Goal: Navigation & Orientation: Find specific page/section

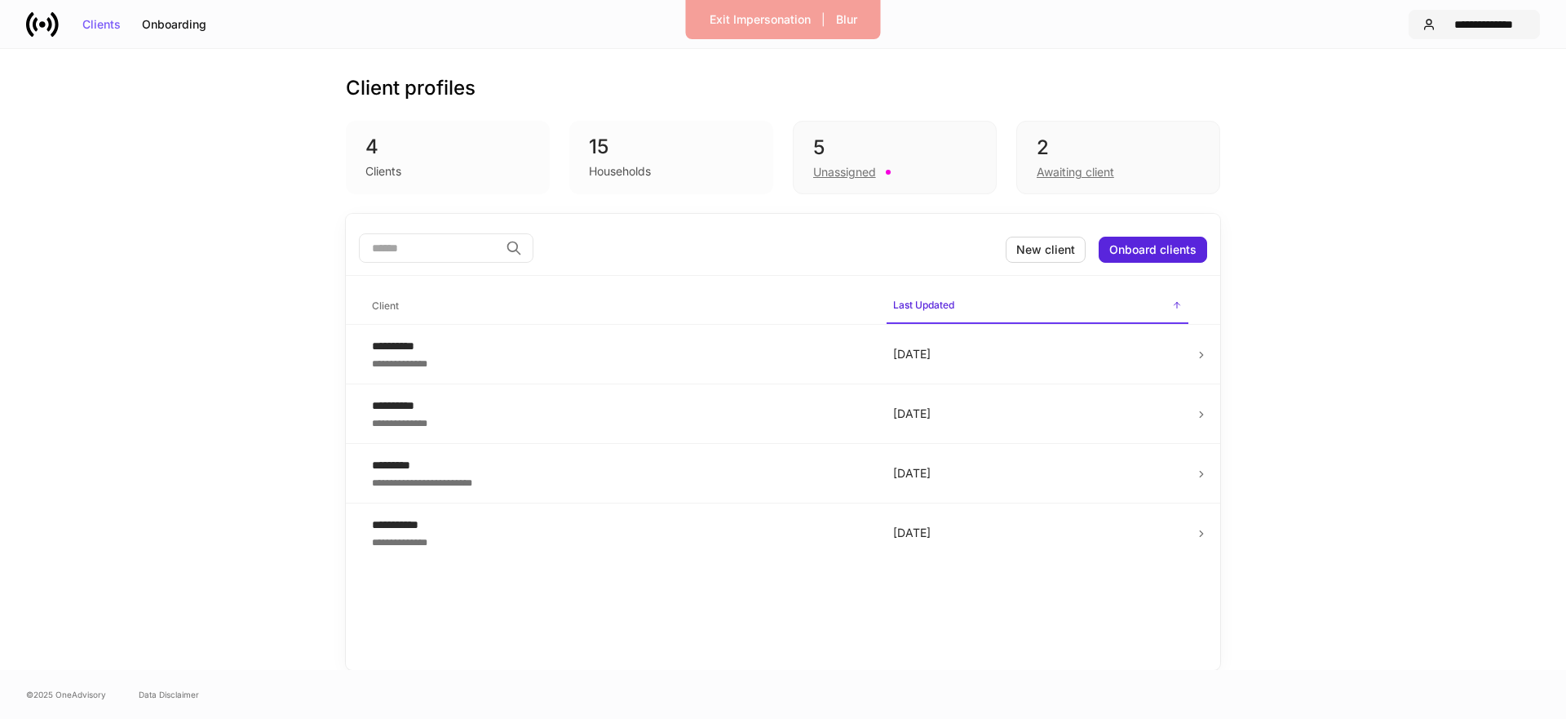
click at [1455, 24] on div "**********" at bounding box center [1484, 24] width 84 height 11
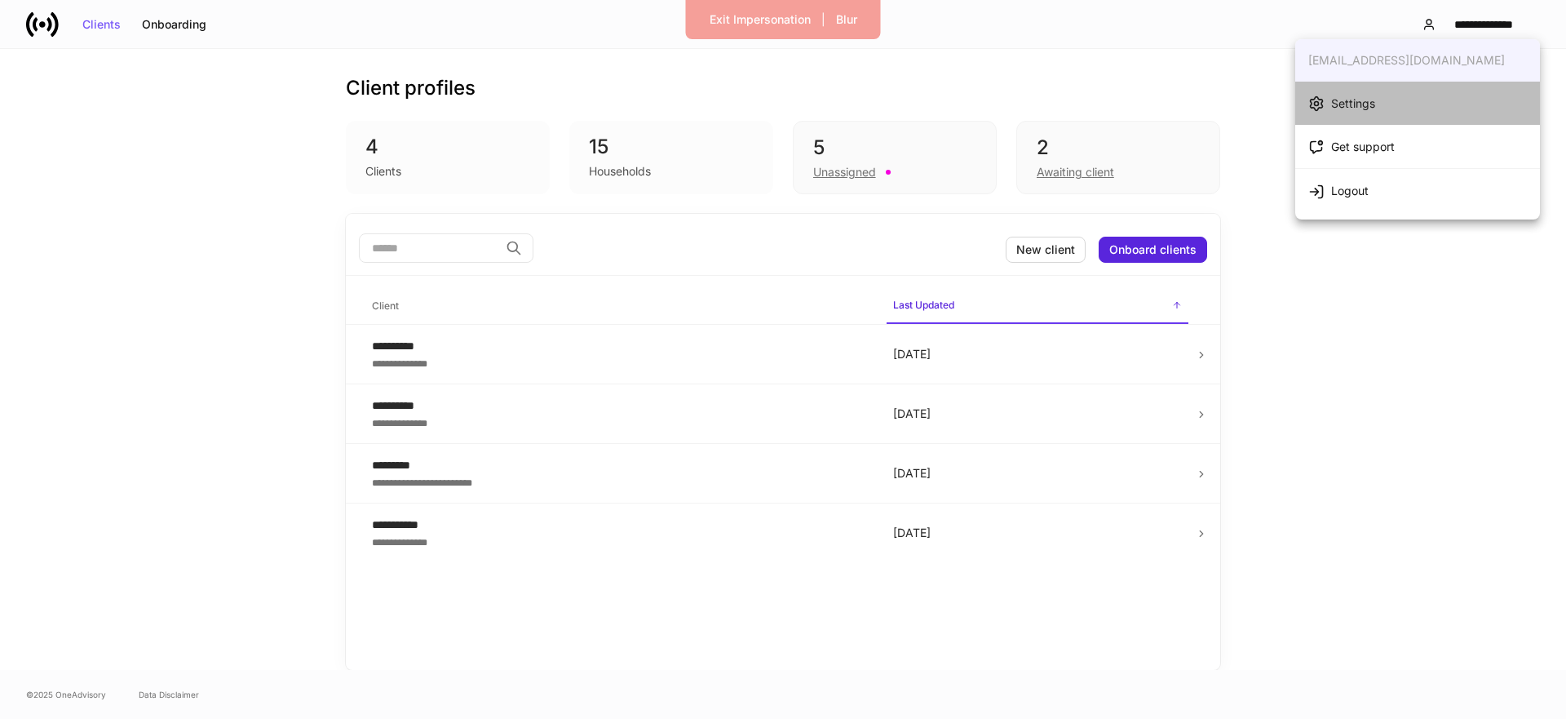
click at [1394, 96] on li "Settings" at bounding box center [1417, 103] width 245 height 43
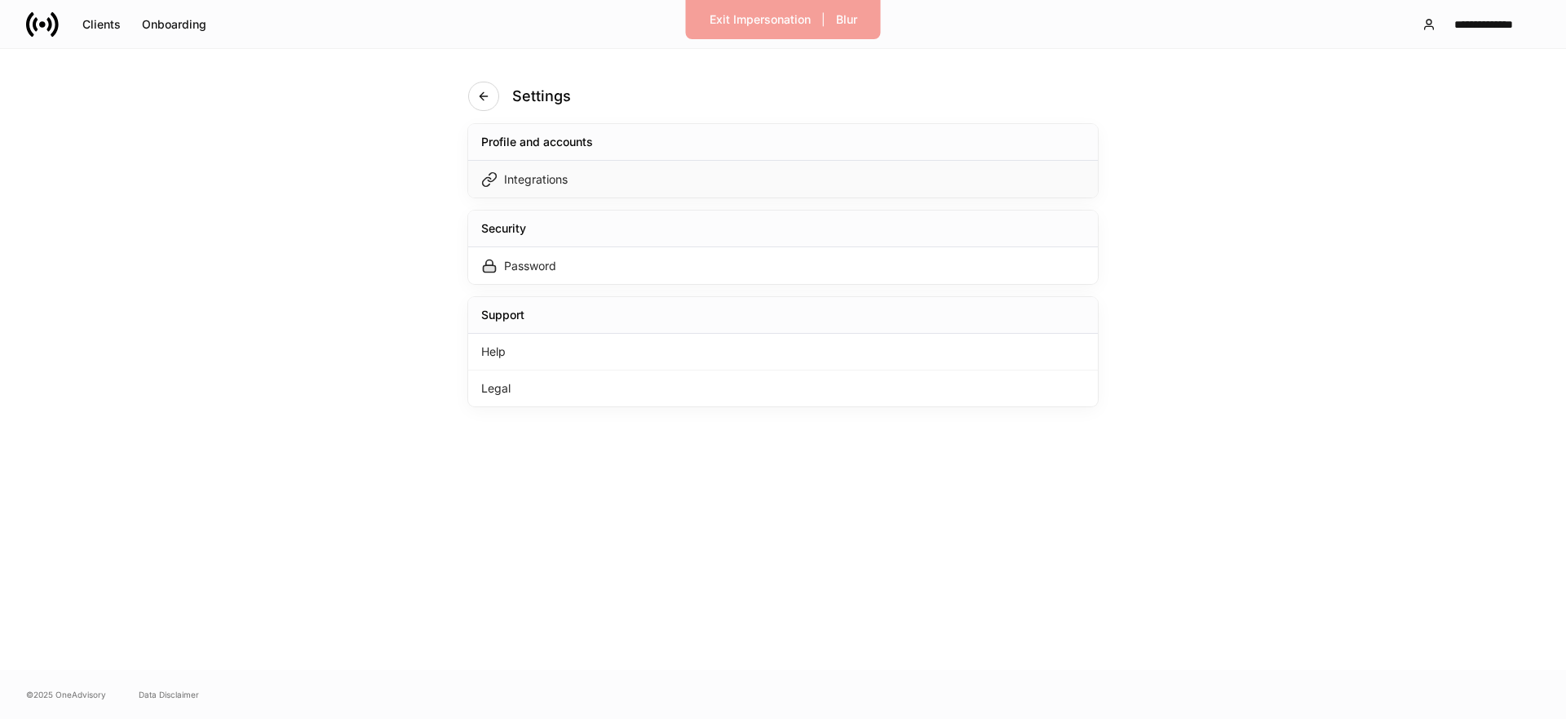
click at [1011, 176] on div "Integrations" at bounding box center [783, 179] width 630 height 37
